Goal: Information Seeking & Learning: Learn about a topic

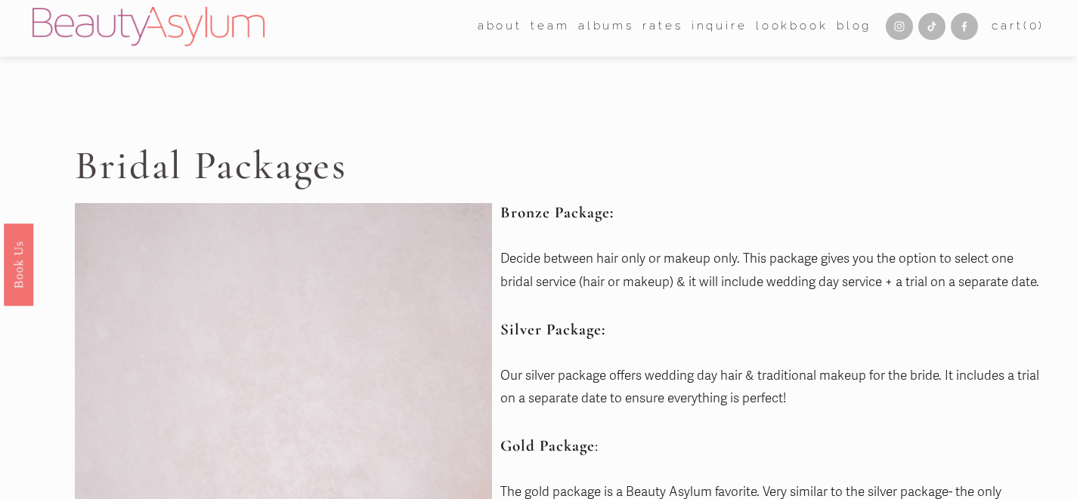
scroll to position [2, 0]
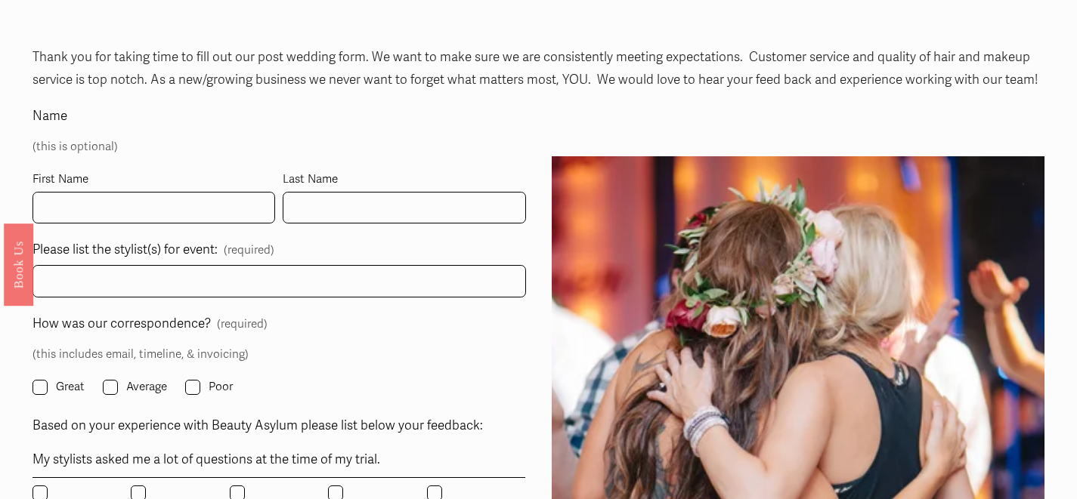
scroll to position [73, 0]
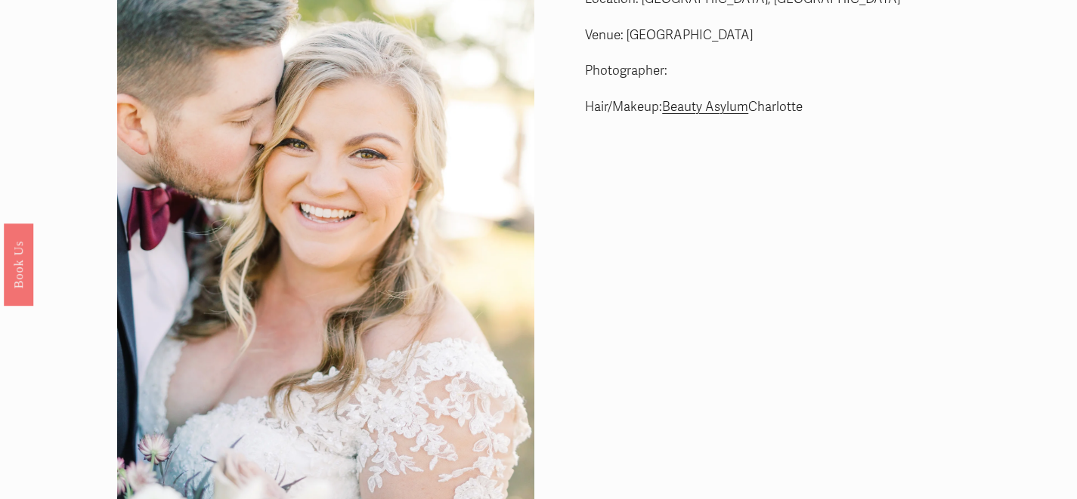
scroll to position [60, 0]
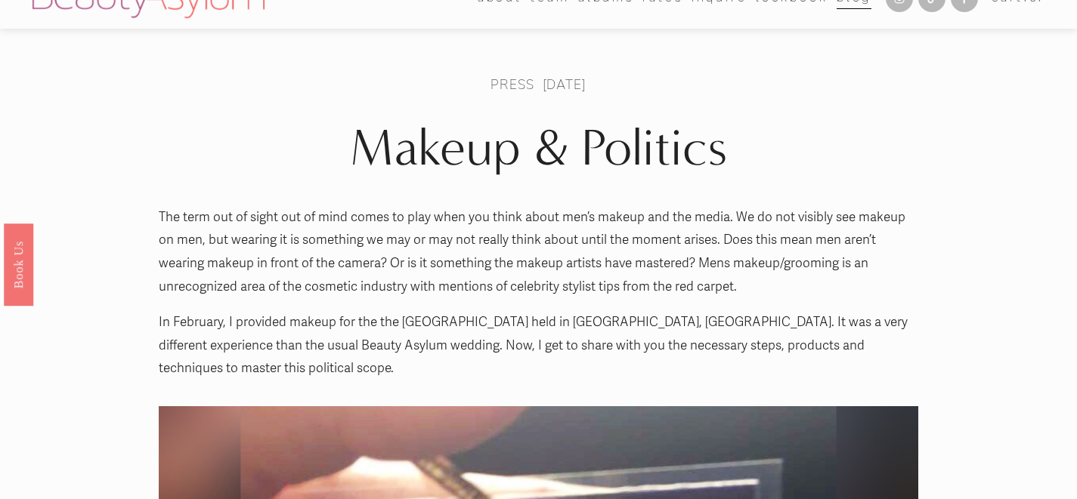
scroll to position [22, 0]
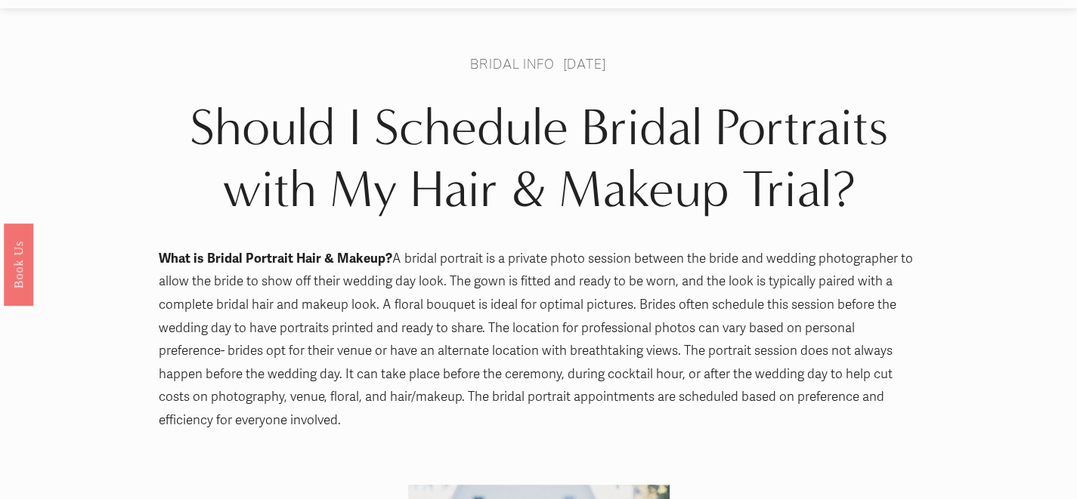
scroll to position [1, 0]
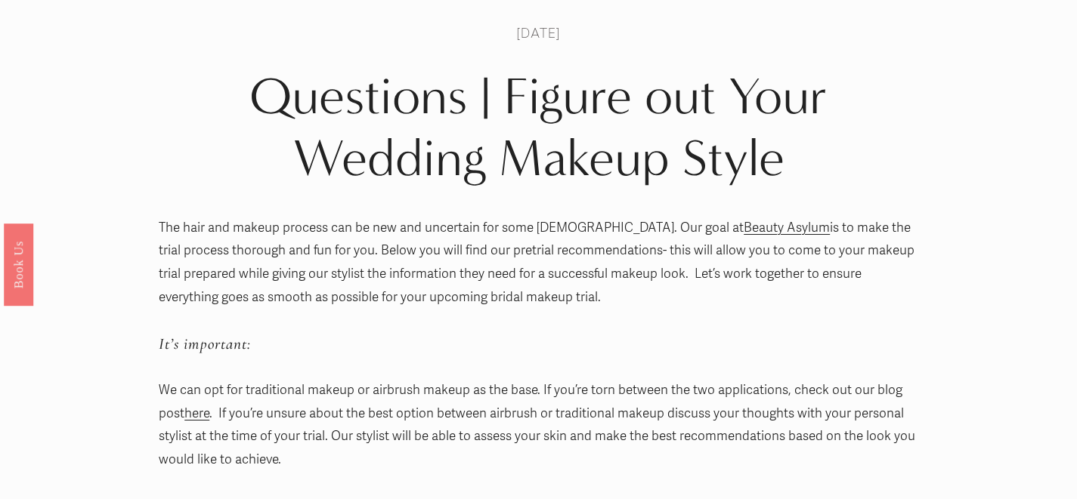
scroll to position [8, 0]
